Goal: Find specific page/section: Find specific page/section

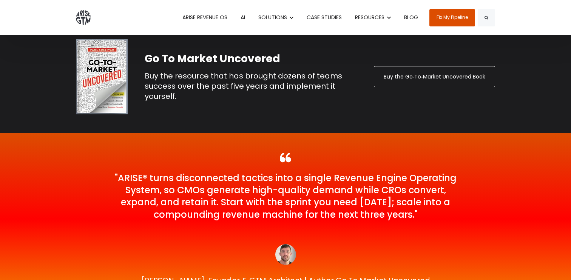
scroll to position [1373, 0]
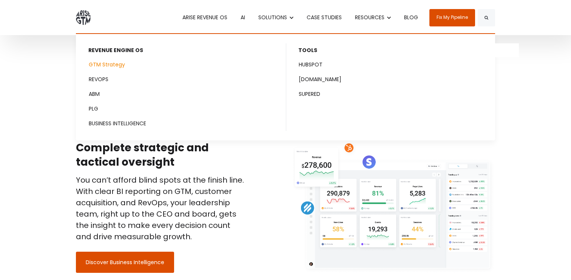
click at [128, 65] on link "GTM Strategy" at bounding box center [181, 65] width 209 height 14
